Goal: Information Seeking & Learning: Learn about a topic

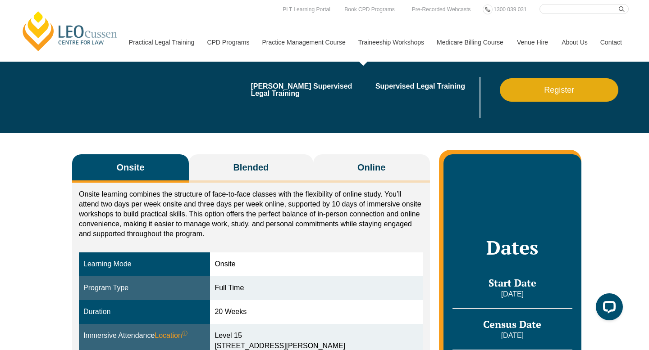
scroll to position [40, 0]
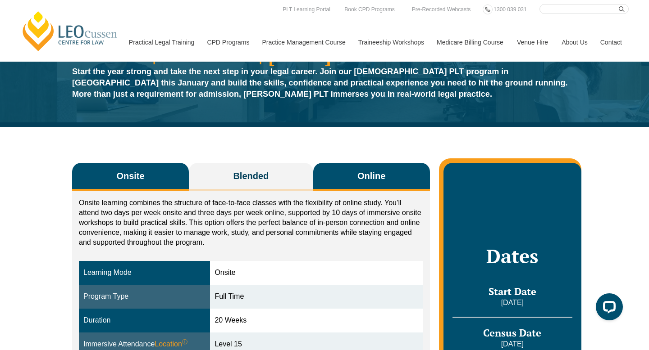
click at [353, 168] on button "Online" at bounding box center [371, 177] width 117 height 28
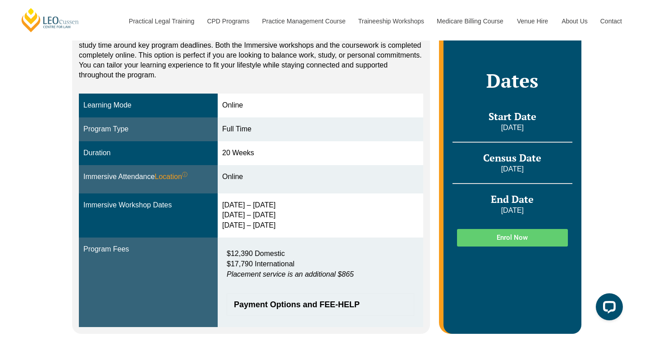
scroll to position [210, 0]
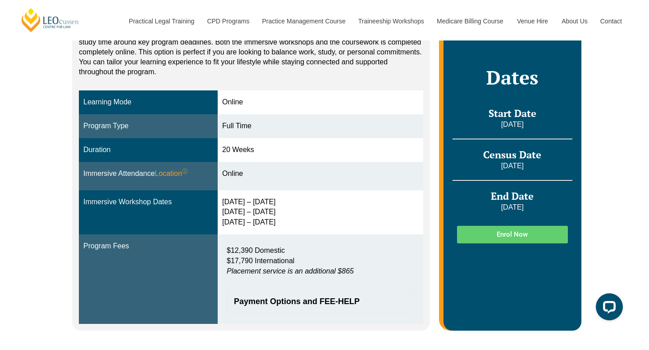
click at [495, 236] on span "Enrol Now" at bounding box center [511, 234] width 89 height 7
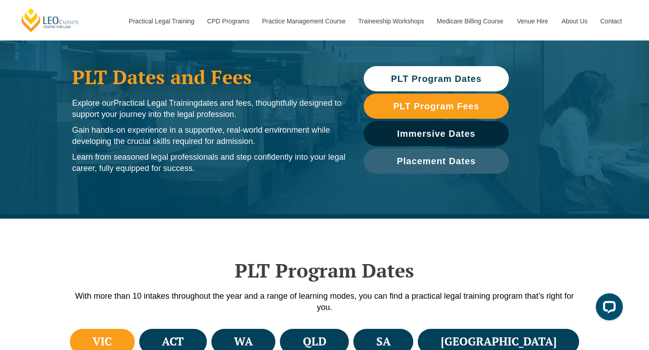
scroll to position [45, 0]
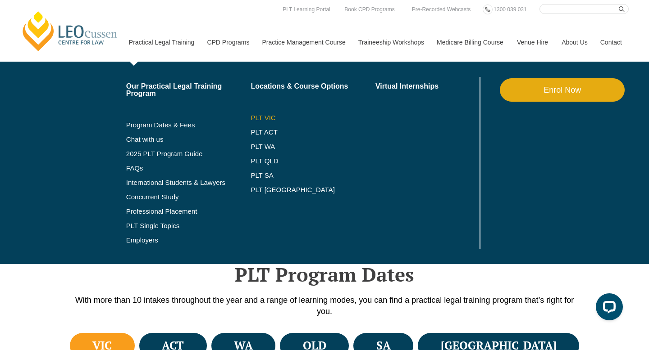
click at [259, 117] on link "PLT VIC" at bounding box center [312, 117] width 125 height 7
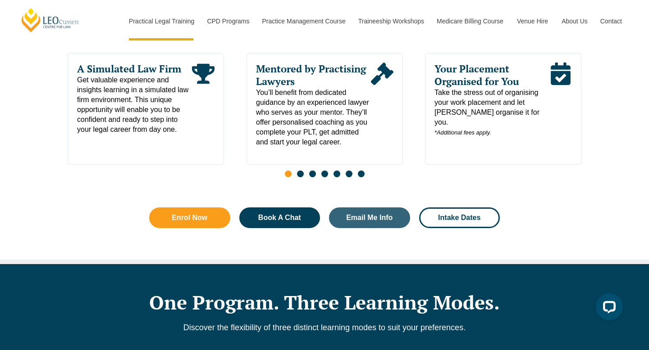
scroll to position [505, 0]
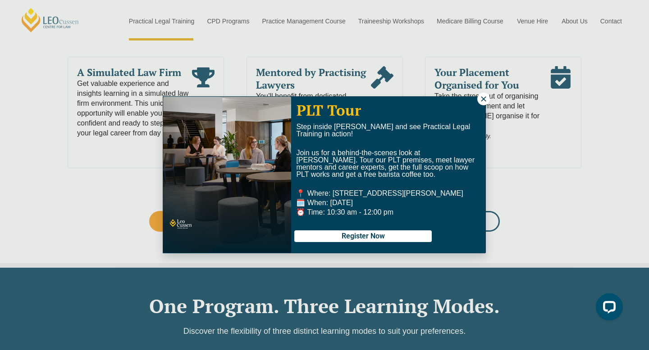
click at [484, 99] on icon at bounding box center [483, 98] width 5 height 5
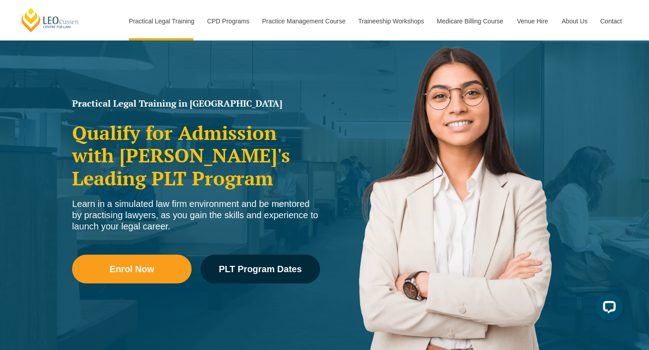
scroll to position [69, 0]
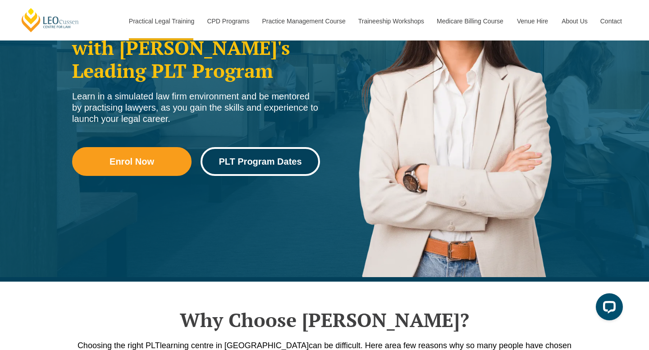
click at [300, 161] on span "PLT Program Dates" at bounding box center [259, 161] width 83 height 9
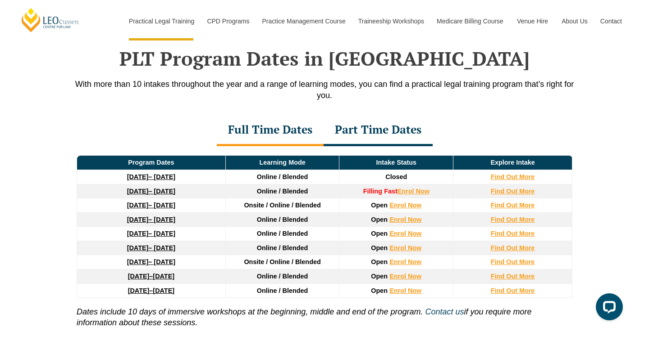
scroll to position [1175, 0]
